Goal: Task Accomplishment & Management: Manage account settings

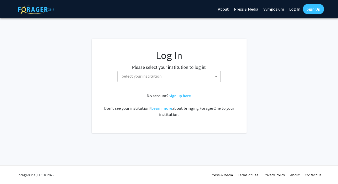
click at [168, 79] on span "Select your institution" at bounding box center [170, 76] width 101 height 11
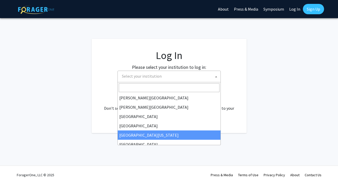
scroll to position [39, 0]
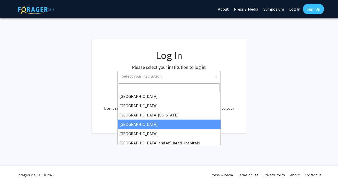
select select "12"
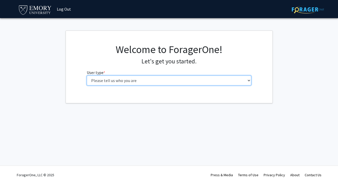
select select "1: undergrad"
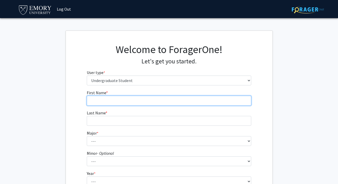
click at [196, 102] on input "First Name * required" at bounding box center [169, 101] width 165 height 10
type input "[PERSON_NAME]"
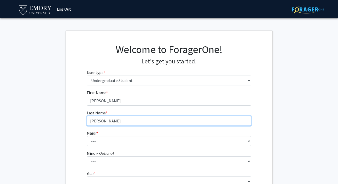
type input "[PERSON_NAME]"
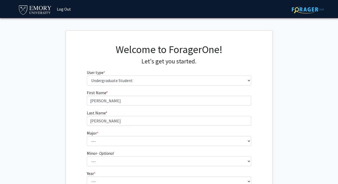
click at [176, 135] on fg-select "Major * required --- Accounting African American Studies African Studies Americ…" at bounding box center [169, 138] width 165 height 16
drag, startPoint x: 209, startPoint y: 90, endPoint x: 174, endPoint y: 146, distance: 65.6
click at [174, 146] on form "First Name * required [PERSON_NAME] Last Name * required [PERSON_NAME] Major * …" at bounding box center [169, 152] width 165 height 126
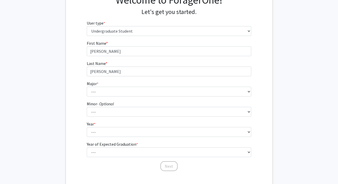
scroll to position [51, 0]
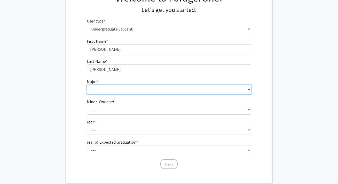
select select "12: 973"
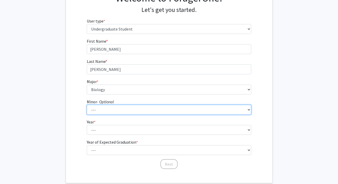
select select "43: 770"
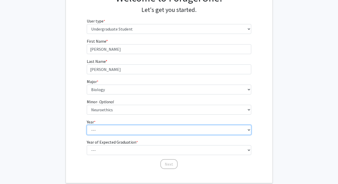
select select "1: first-year"
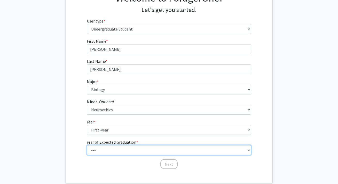
select select "5: 2029"
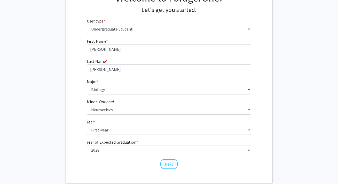
click at [171, 164] on button "Next" at bounding box center [168, 164] width 17 height 10
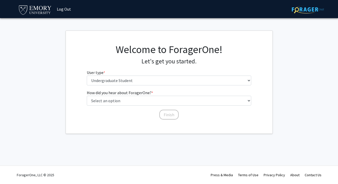
scroll to position [0, 0]
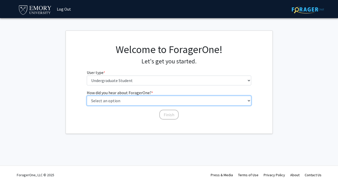
select select "2: faculty_recommendation"
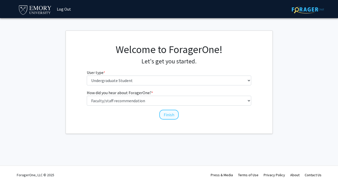
click at [160, 114] on button "Finish" at bounding box center [168, 115] width 19 height 10
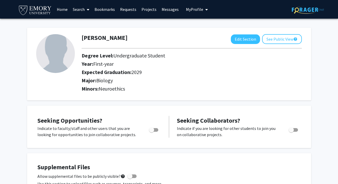
click at [89, 9] on icon at bounding box center [88, 9] width 3 height 4
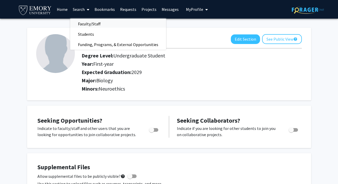
click at [83, 24] on span "Faculty/Staff" at bounding box center [89, 24] width 38 height 10
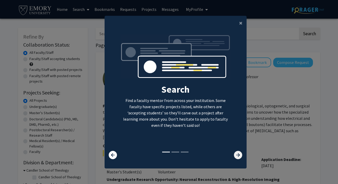
click at [239, 154] on icon at bounding box center [238, 155] width 8 height 8
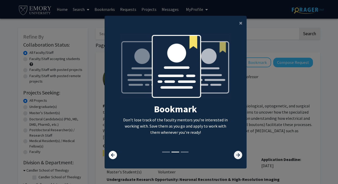
click at [239, 154] on icon at bounding box center [238, 155] width 8 height 8
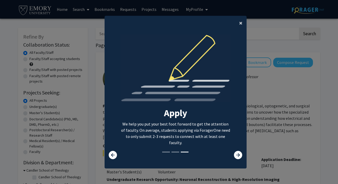
click at [239, 22] on span "×" at bounding box center [240, 23] width 3 height 8
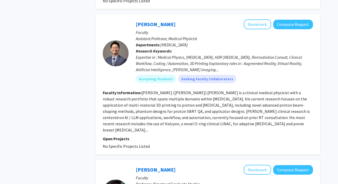
scroll to position [1100, 0]
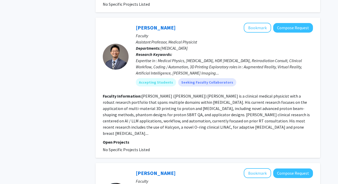
click at [153, 114] on fg-read-more "[PERSON_NAME] ([PERSON_NAME]) [PERSON_NAME] is a clinical medical physicist wit…" at bounding box center [206, 114] width 207 height 42
click at [162, 120] on fg-search-faculty "[PERSON_NAME] Bookmark Compose Request Faculty Assistant Professor, Medical Phy…" at bounding box center [208, 88] width 210 height 130
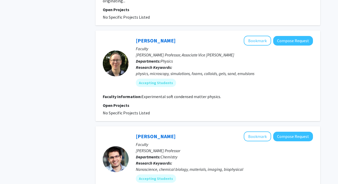
scroll to position [1427, 0]
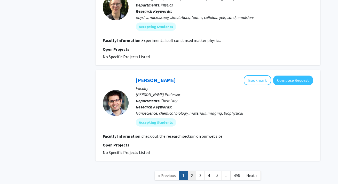
click at [192, 171] on link "2" at bounding box center [191, 175] width 9 height 9
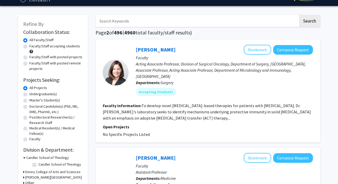
scroll to position [13, 0]
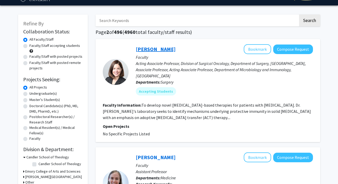
click at [155, 50] on link "[PERSON_NAME]" at bounding box center [156, 49] width 40 height 6
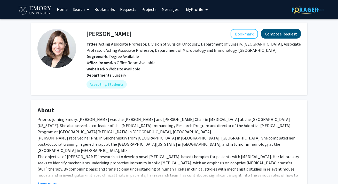
click at [278, 37] on button "Compose Request" at bounding box center [281, 34] width 40 height 10
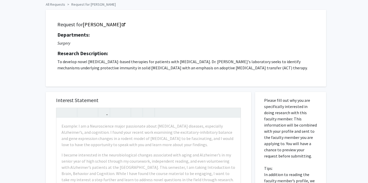
scroll to position [24, 0]
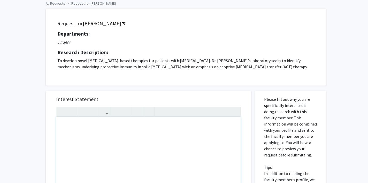
click at [83, 129] on div "Note to users with screen readers: Please press Alt+0 or Option+0 to deactivate…" at bounding box center [148, 176] width 184 height 118
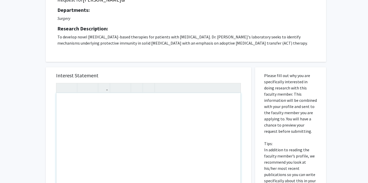
scroll to position [58, 0]
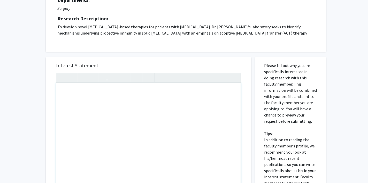
paste div "Note to users with screen readers: Please press Alt+0 or Option+0 to deactivate…"
type textarea "<l>Ip dolo si Ametc Adipi, eli S do e temporin ut Labor Etdolorema. A en a mini…"
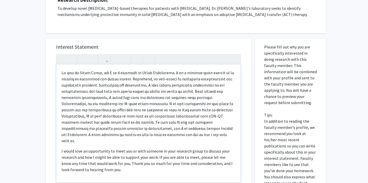
scroll to position [80, 0]
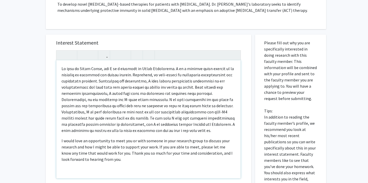
click at [160, 112] on p "Note to users with screen readers: Please press Alt+0 or Option+0 to deactivate…" at bounding box center [148, 100] width 174 height 68
click at [224, 113] on p "Note to users with screen readers: Please press Alt+0 or Option+0 to deactivate…" at bounding box center [148, 100] width 174 height 68
click at [196, 137] on div "I would love an opportunity to meet you or with someone in your research group …" at bounding box center [148, 119] width 184 height 118
click at [223, 114] on p "Note to users with screen readers: Please press Alt+0 or Option+0 to deactivate…" at bounding box center [148, 100] width 174 height 68
click at [176, 91] on p "Note to users with screen readers: Please press Alt+0 or Option+0 to deactivate…" at bounding box center [148, 100] width 174 height 68
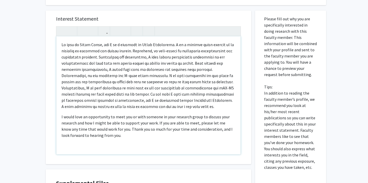
scroll to position [106, 0]
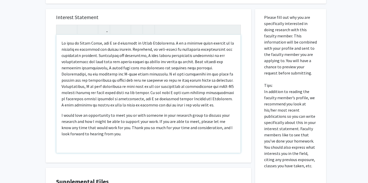
drag, startPoint x: 207, startPoint y: 107, endPoint x: 205, endPoint y: 100, distance: 7.0
click at [205, 100] on p "Note to users with screen readers: Please press Alt+0 or Option+0 to deactivate…" at bounding box center [148, 74] width 174 height 68
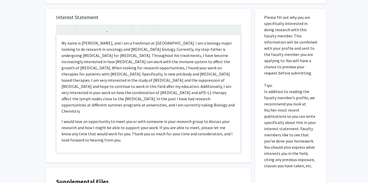
click at [207, 99] on p "My name is [PERSON_NAME], and I am a freshman at [GEOGRAPHIC_DATA]. I am a biol…" at bounding box center [148, 77] width 174 height 74
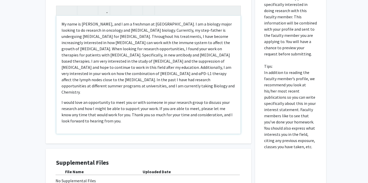
scroll to position [113, 0]
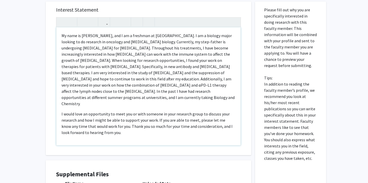
click at [167, 122] on p "I would love an opportunity to meet you or with someone in your research group …" at bounding box center [148, 123] width 174 height 25
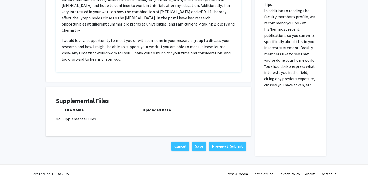
scroll to position [187, 0]
click at [107, 121] on div "No Supplemental Files" at bounding box center [149, 119] width 186 height 6
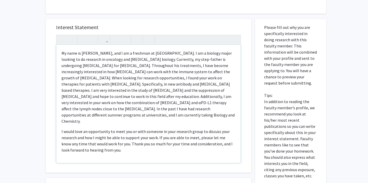
scroll to position [101, 0]
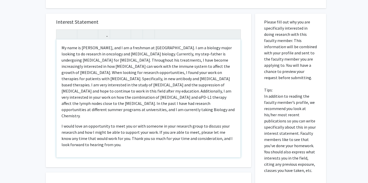
click at [144, 99] on p "My name is [PERSON_NAME], and I am a freshman at [GEOGRAPHIC_DATA]. I am a biol…" at bounding box center [148, 82] width 174 height 74
type textarea "<l>Ip dolo si Ametc Adipi, eli S do e temporin ut Labor Etdolorema. A en a mini…"
click at [173, 123] on p "I would love an opportunity to meet you or with someone in your research group …" at bounding box center [148, 135] width 174 height 25
click at [169, 130] on p "I would love an opportunity to meet you or with someone in your research group …" at bounding box center [148, 135] width 174 height 25
click at [149, 138] on div "My name is [PERSON_NAME], and I am a freshman at [GEOGRAPHIC_DATA]. I am a biol…" at bounding box center [148, 99] width 184 height 118
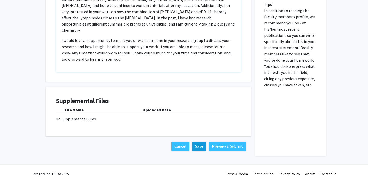
scroll to position [187, 0]
click at [198, 143] on button "Save" at bounding box center [199, 146] width 14 height 9
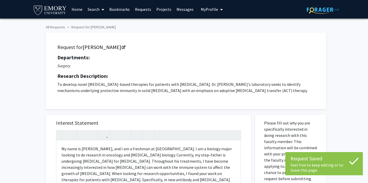
scroll to position [0, 0]
click at [202, 13] on button "My Profile" at bounding box center [211, 9] width 25 height 19
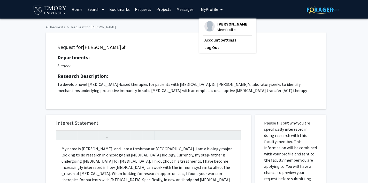
click at [220, 24] on span "[PERSON_NAME]" at bounding box center [232, 24] width 31 height 6
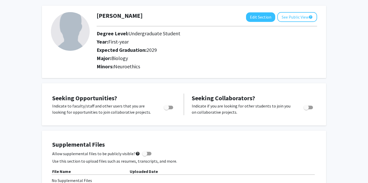
scroll to position [24, 0]
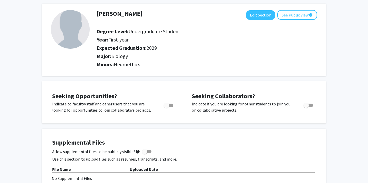
click at [169, 105] on span "Toggle" at bounding box center [168, 106] width 9 height 4
click at [166, 107] on input "Are you actively seeking opportunities?" at bounding box center [166, 107] width 0 height 0
checkbox input "true"
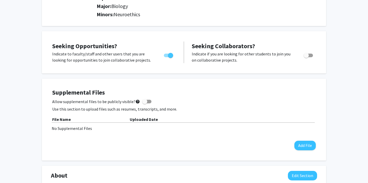
scroll to position [75, 0]
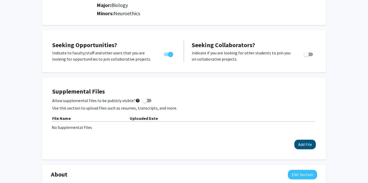
click at [303, 144] on button "Add File" at bounding box center [304, 145] width 21 height 10
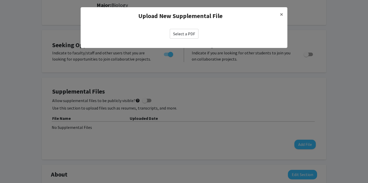
click at [181, 36] on label "Select a PDF" at bounding box center [184, 34] width 29 height 10
click at [0, 0] on input "Select a PDF" at bounding box center [0, 0] width 0 height 0
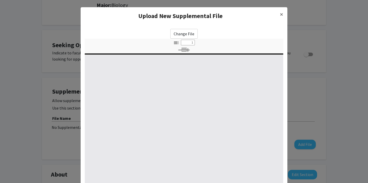
select select "custom"
type input "0"
select select "custom"
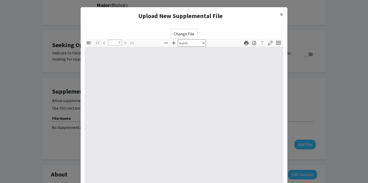
type input "1"
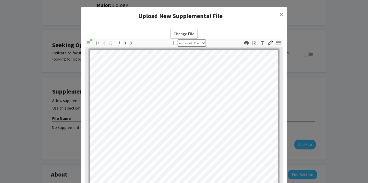
select select "auto"
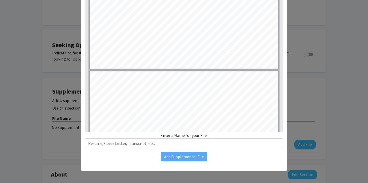
scroll to position [61, 0]
type input "2"
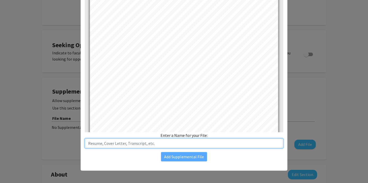
click at [179, 141] on input "text" at bounding box center [184, 144] width 198 height 10
type input "A"
type input "Resume"
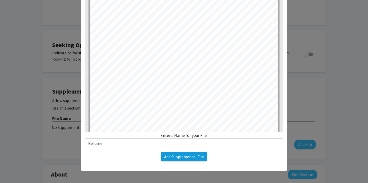
click at [173, 157] on button "Add Supplemental File" at bounding box center [184, 156] width 46 height 9
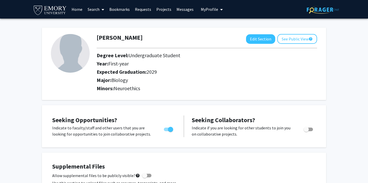
scroll to position [0, 0]
click at [265, 39] on button "Edit Section" at bounding box center [260, 39] width 29 height 10
select select "first-year"
select select "2029"
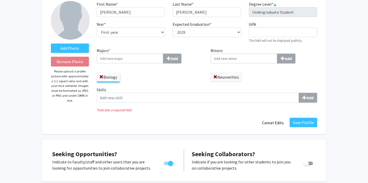
scroll to position [34, 0]
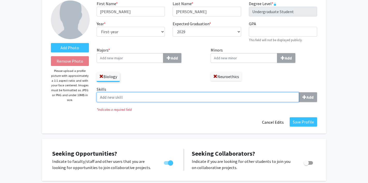
click at [170, 98] on input "Skills Add" at bounding box center [198, 97] width 202 height 10
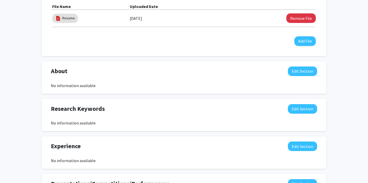
scroll to position [252, 0]
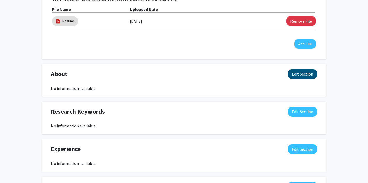
click at [293, 77] on button "Edit Section" at bounding box center [302, 74] width 29 height 10
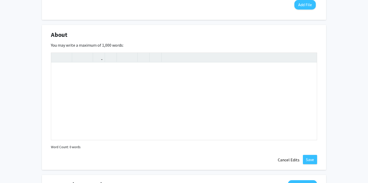
scroll to position [302, 0]
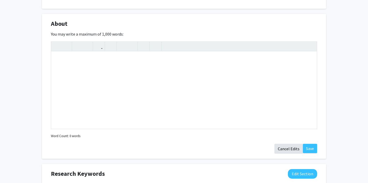
click at [292, 150] on button "Cancel Edits" at bounding box center [288, 149] width 28 height 10
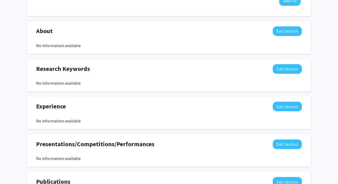
scroll to position [272, 0]
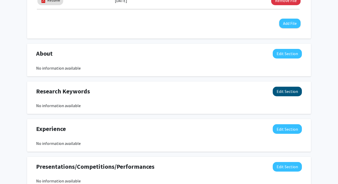
click at [289, 90] on button "Edit Section" at bounding box center [287, 92] width 29 height 10
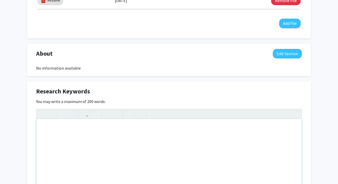
click at [132, 130] on div "Note to users with screen readers: Please deactivate our accessibility plugin f…" at bounding box center [168, 157] width 265 height 77
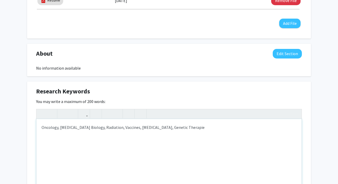
type textarea "Oncology, [MEDICAL_DATA] Biology, Radiation, Vaccines, [MEDICAL_DATA], Genetic …"
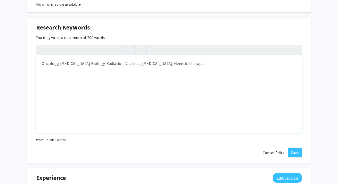
scroll to position [338, 0]
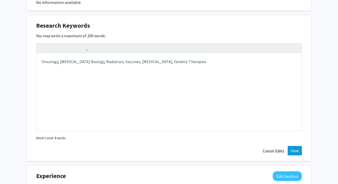
click at [298, 153] on button "Save" at bounding box center [295, 150] width 14 height 9
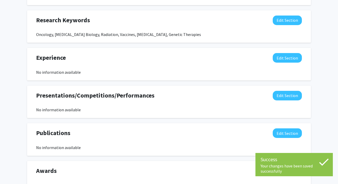
scroll to position [344, 0]
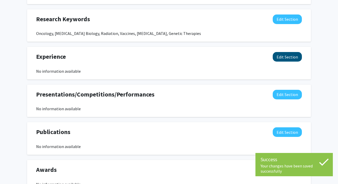
click at [283, 57] on button "Edit Section" at bounding box center [287, 57] width 29 height 10
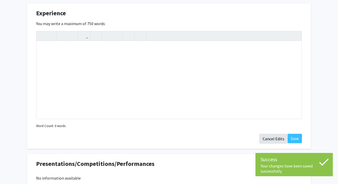
click at [271, 141] on button "Cancel Edits" at bounding box center [274, 139] width 28 height 10
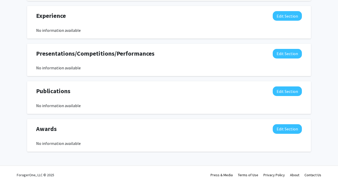
scroll to position [386, 0]
click at [280, 131] on button "Edit Section" at bounding box center [287, 129] width 29 height 10
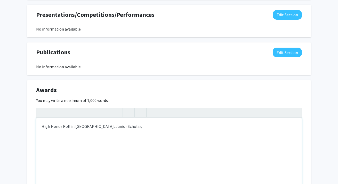
scroll to position [488, 0]
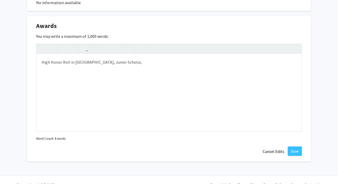
click at [297, 150] on button "Save" at bounding box center [295, 150] width 14 height 9
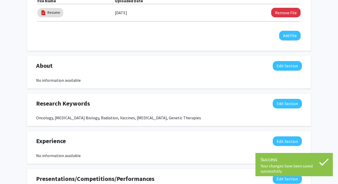
scroll to position [260, 0]
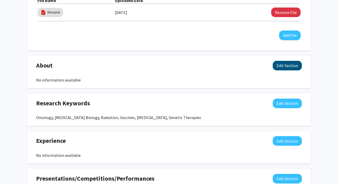
click at [280, 65] on button "Edit Section" at bounding box center [287, 66] width 29 height 10
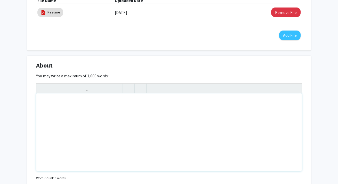
click at [174, 123] on div "Note to users with screen readers: Please deactivate our accessibility plugin f…" at bounding box center [168, 131] width 265 height 77
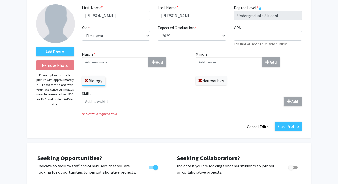
scroll to position [28, 0]
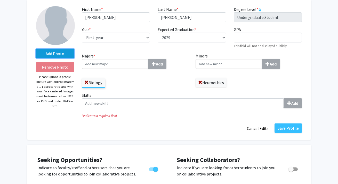
click at [63, 51] on label "Add Photo" at bounding box center [55, 53] width 38 height 9
click at [0, 0] on input "Add Photo" at bounding box center [0, 0] width 0 height 0
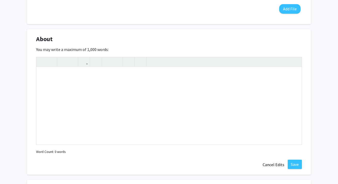
scroll to position [289, 0]
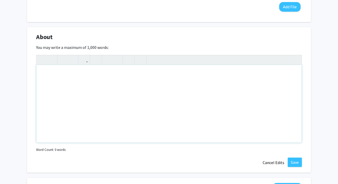
click at [81, 89] on div "Note to users with screen readers: Please deactivate our accessibility plugin f…" at bounding box center [168, 103] width 265 height 77
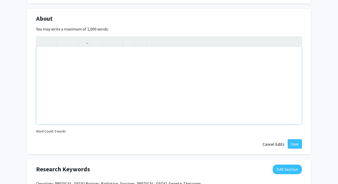
scroll to position [308, 0]
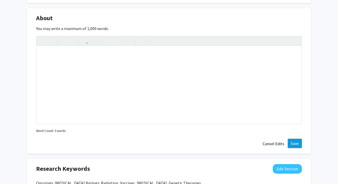
click at [295, 139] on button "Save" at bounding box center [295, 142] width 14 height 9
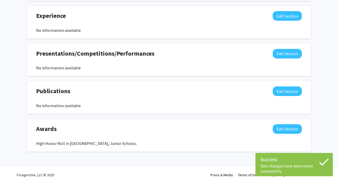
scroll to position [386, 0]
click at [284, 131] on button "Edit Section" at bounding box center [287, 129] width 29 height 10
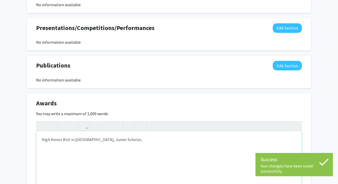
scroll to position [413, 0]
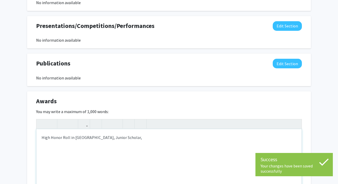
click at [144, 138] on div "High Honor Roll in [GEOGRAPHIC_DATA], Junior Scholar," at bounding box center [168, 167] width 265 height 77
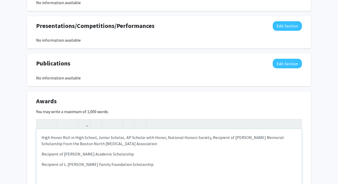
click at [54, 149] on div "High Honor Roll in High School, Junior Scholar, AP Scholar with Honor, National…" at bounding box center [168, 167] width 265 height 77
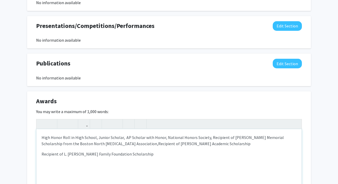
click at [39, 155] on div "High Honor Roll in High School, Junior Scholar, AP Scholar with Honor, National…" at bounding box center [168, 167] width 265 height 77
click at [107, 153] on p "High Honor Roll in High School, Junior Scholar, AP Scholar with Honor, National…" at bounding box center [169, 143] width 255 height 19
click at [185, 170] on div "High Honor Roll in High School, Junior Scholar, AP Scholar with Honor, National…" at bounding box center [168, 167] width 265 height 77
click at [208, 138] on p "High Honor Roll in High School, Junior Scholar, AP Scholar with Honor, National…" at bounding box center [169, 143] width 255 height 19
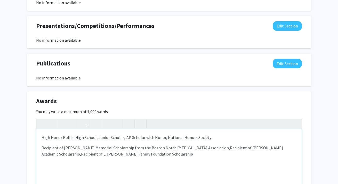
click at [190, 160] on div "High Honor Roll in High School, Junior Scholar, AP Scholar with Honor, National…" at bounding box center [168, 167] width 265 height 77
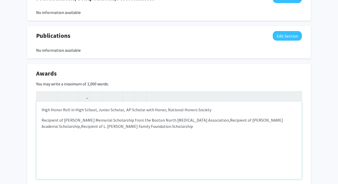
click at [41, 119] on div "High Honor Roll in High School, Junior Scholar, AP Scholar with Honor, National…" at bounding box center [168, 139] width 265 height 77
click at [41, 128] on div "High Honor Roll in High School, Junior Scholar, AP Scholar with Honor, National…" at bounding box center [168, 139] width 265 height 77
type textarea "<p>High Honor Roll in High School, Junior Scholar, &nbsp;AP Scholar with Honor,…"
click at [120, 144] on div "High Honor Roll in High School, Junior Scholar, AP Scholar with Honor, National…" at bounding box center [168, 139] width 265 height 77
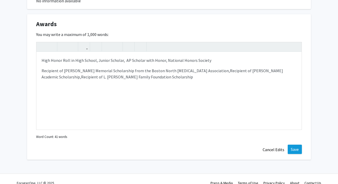
click at [298, 153] on button "Save" at bounding box center [295, 148] width 14 height 9
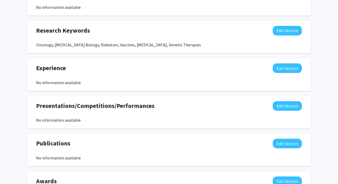
scroll to position [314, 0]
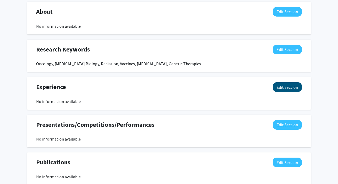
click at [282, 90] on button "Edit Section" at bounding box center [287, 87] width 29 height 10
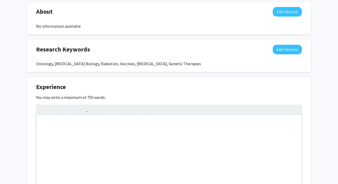
click at [145, 135] on div "Note to users with screen readers: Please deactivate our accessibility plugin f…" at bounding box center [168, 153] width 265 height 77
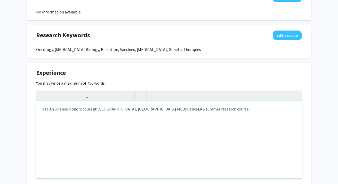
scroll to position [332, 0]
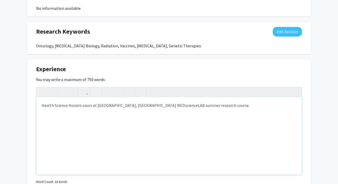
click at [91, 106] on div "Health Science Honors cours at [GEOGRAPHIC_DATA], [GEOGRAPHIC_DATA] MEDscienceL…" at bounding box center [168, 135] width 265 height 77
type textarea "Health Science Honors course at [GEOGRAPHIC_DATA], [GEOGRAPHIC_DATA] MEDscience…"
click at [130, 126] on div "Health Science Honors course at [GEOGRAPHIC_DATA], [GEOGRAPHIC_DATA] MEDscience…" at bounding box center [168, 135] width 265 height 77
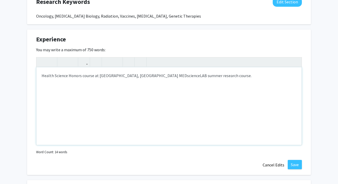
scroll to position [376, 0]
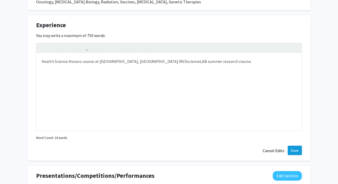
click at [292, 147] on button "Save" at bounding box center [295, 149] width 14 height 9
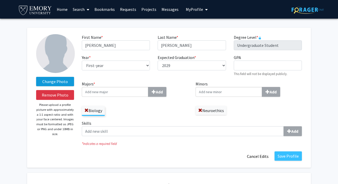
scroll to position [0, 0]
click at [67, 78] on label "Change Photo" at bounding box center [55, 81] width 38 height 9
click at [0, 0] on input "Change Photo" at bounding box center [0, 0] width 0 height 0
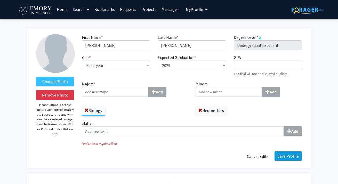
click at [295, 159] on button "Save Profile" at bounding box center [288, 155] width 27 height 9
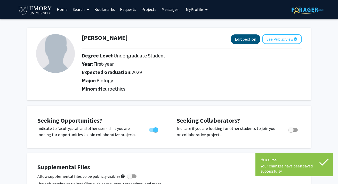
click at [247, 38] on button "Edit Section" at bounding box center [245, 39] width 29 height 10
select select "first-year"
select select "2029"
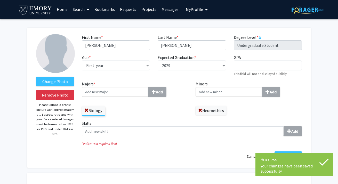
select select "first-year"
select select "2029"
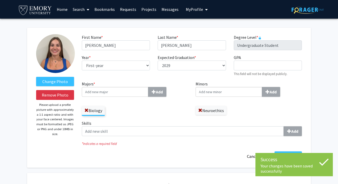
scroll to position [35, 0]
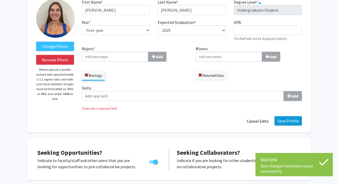
click at [289, 120] on button "Save Profile" at bounding box center [288, 120] width 27 height 9
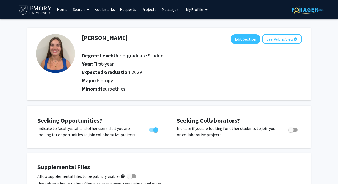
scroll to position [0, 0]
